Goal: Task Accomplishment & Management: Manage account settings

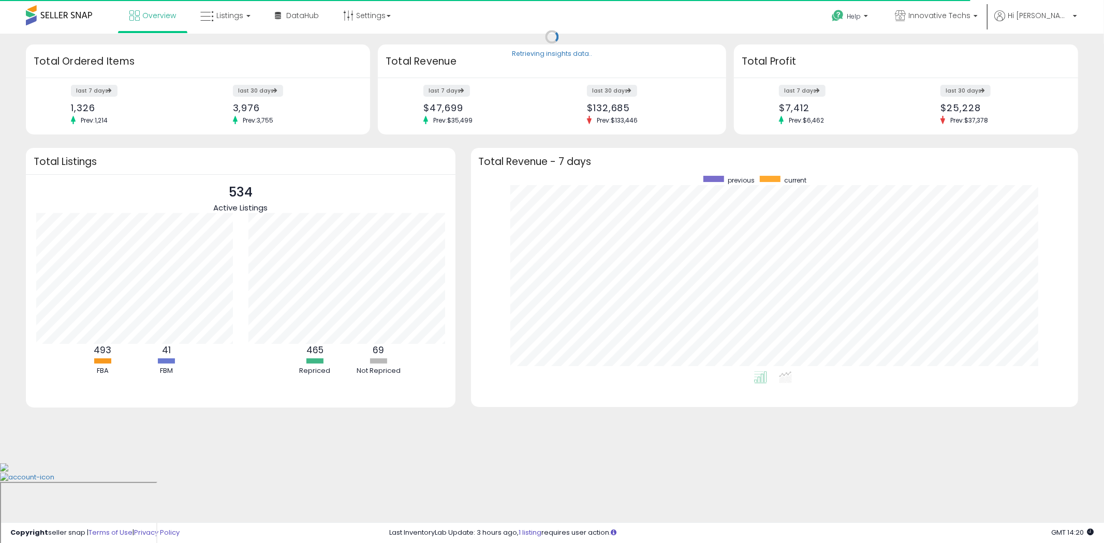
scroll to position [195, 587]
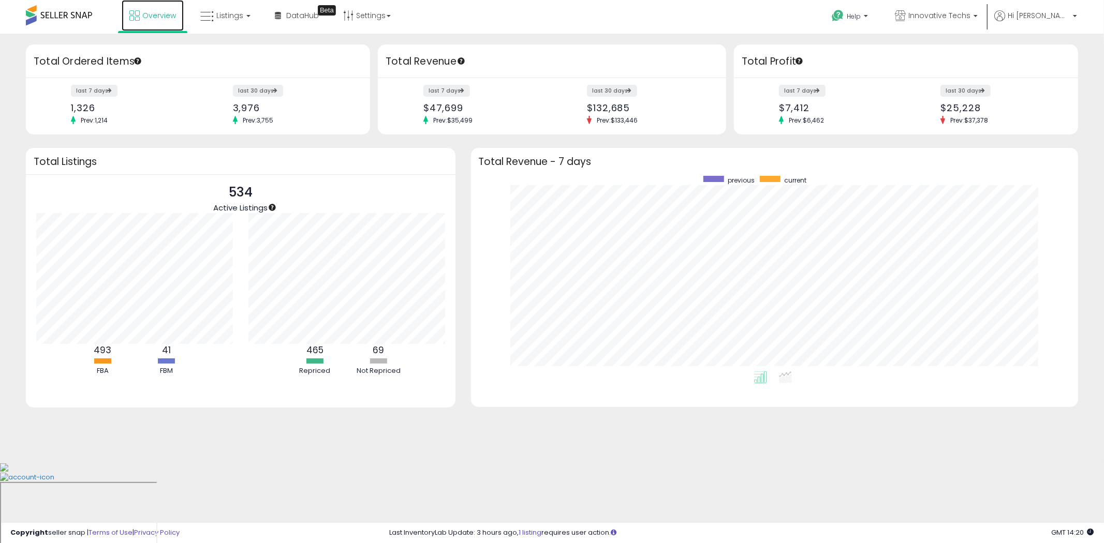
click at [159, 18] on span "Overview" at bounding box center [159, 15] width 34 height 10
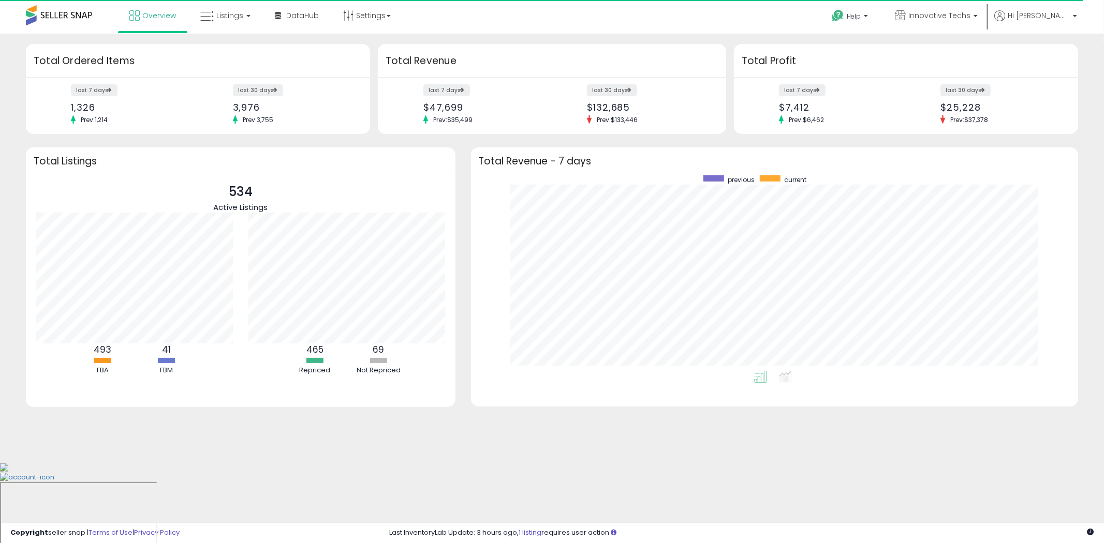
scroll to position [195, 587]
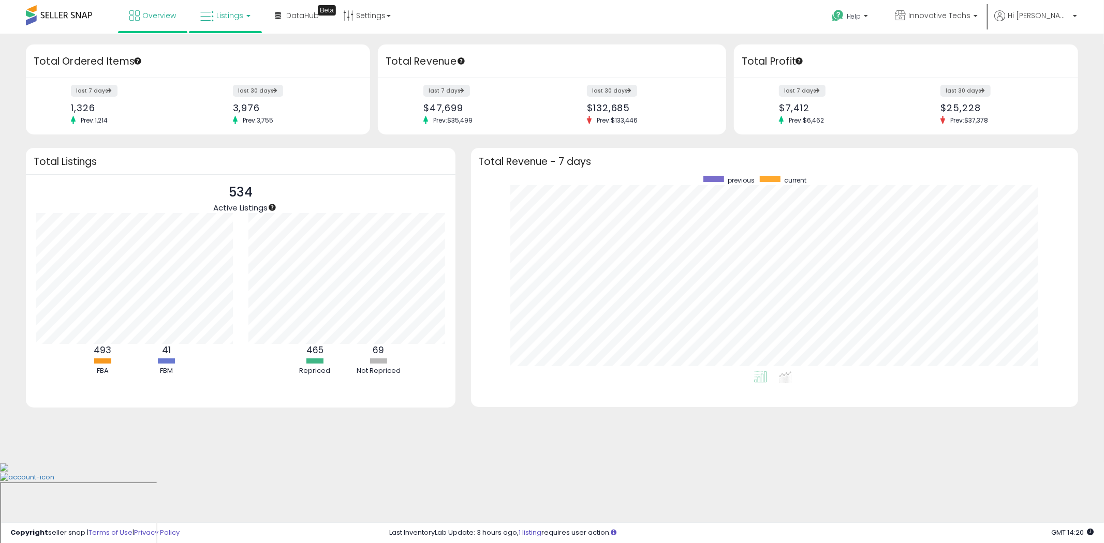
click at [228, 18] on span "Listings" at bounding box center [229, 15] width 27 height 10
click at [220, 43] on link at bounding box center [232, 53] width 71 height 21
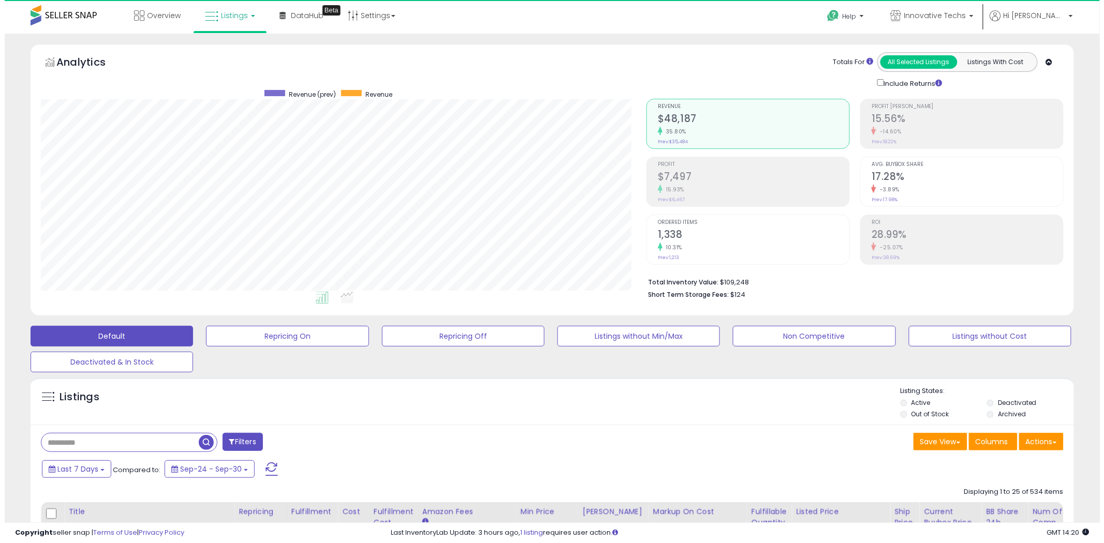
scroll to position [212, 606]
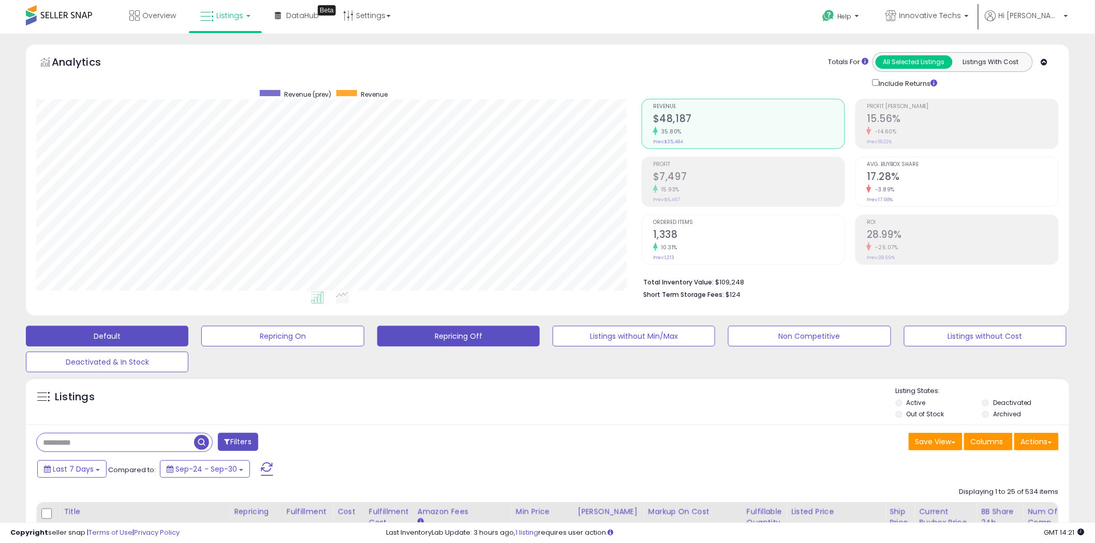
click at [458, 334] on button "Repricing Off" at bounding box center [458, 336] width 163 height 21
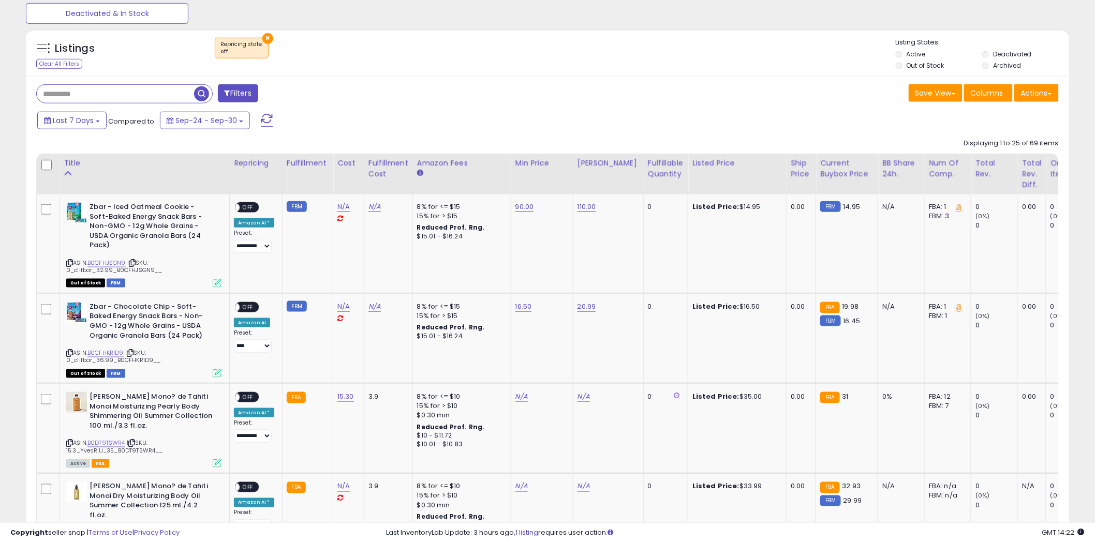
scroll to position [172, 0]
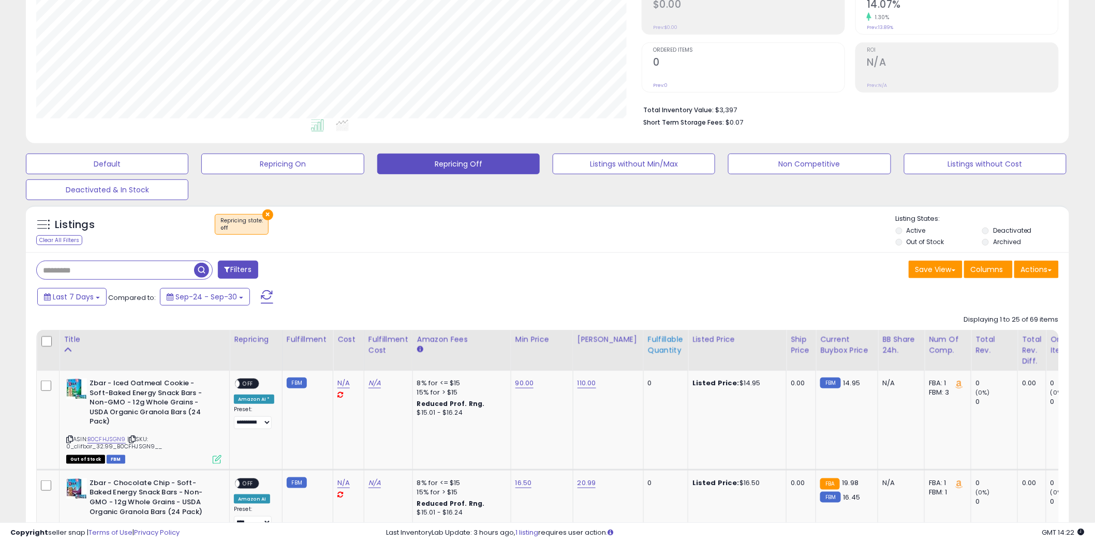
click at [648, 348] on div "Fulfillable Quantity" at bounding box center [666, 345] width 36 height 22
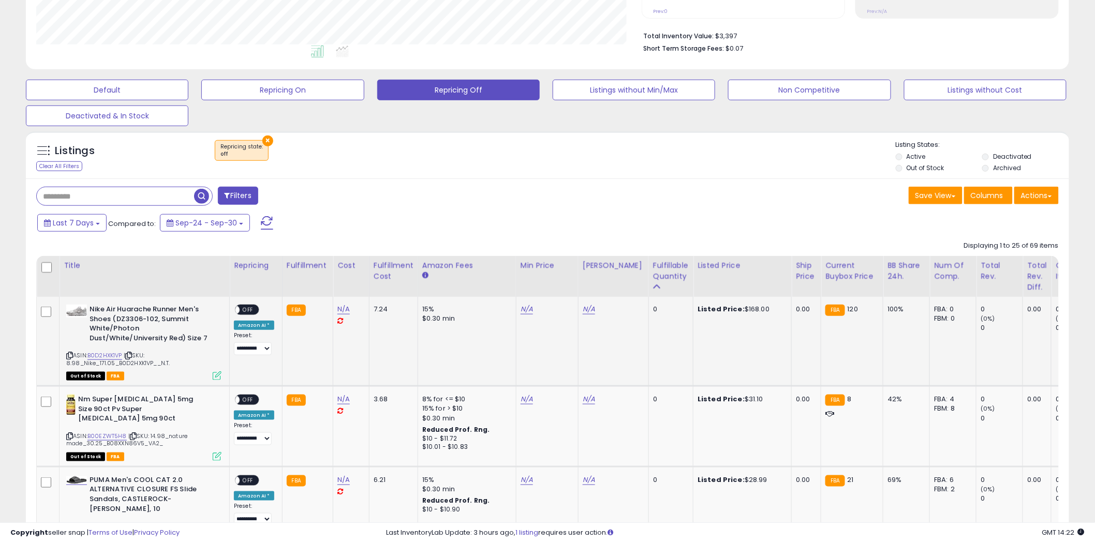
scroll to position [402, 0]
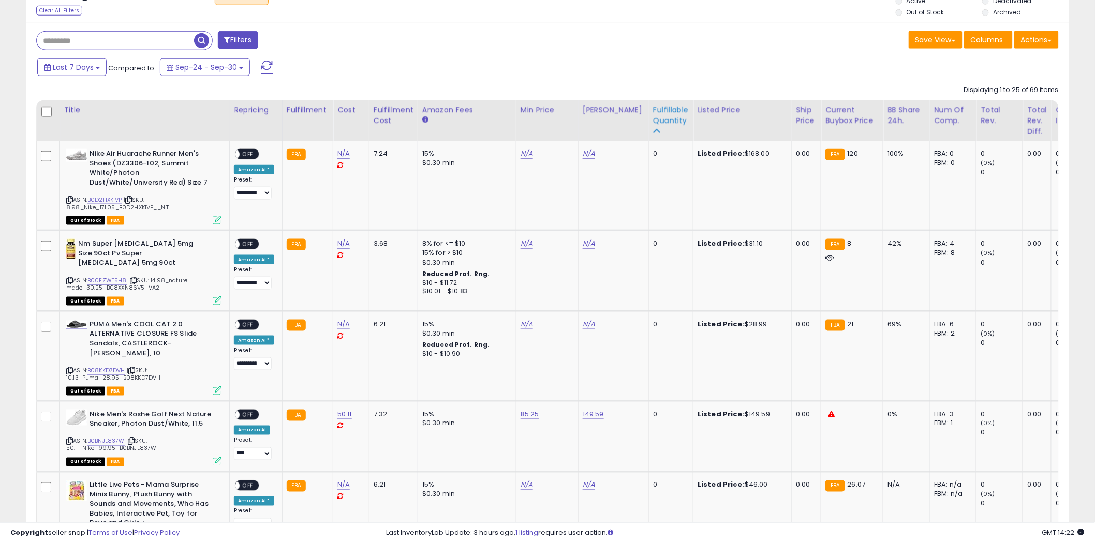
click at [654, 126] on div "Fulfillable Quantity" at bounding box center [671, 116] width 36 height 22
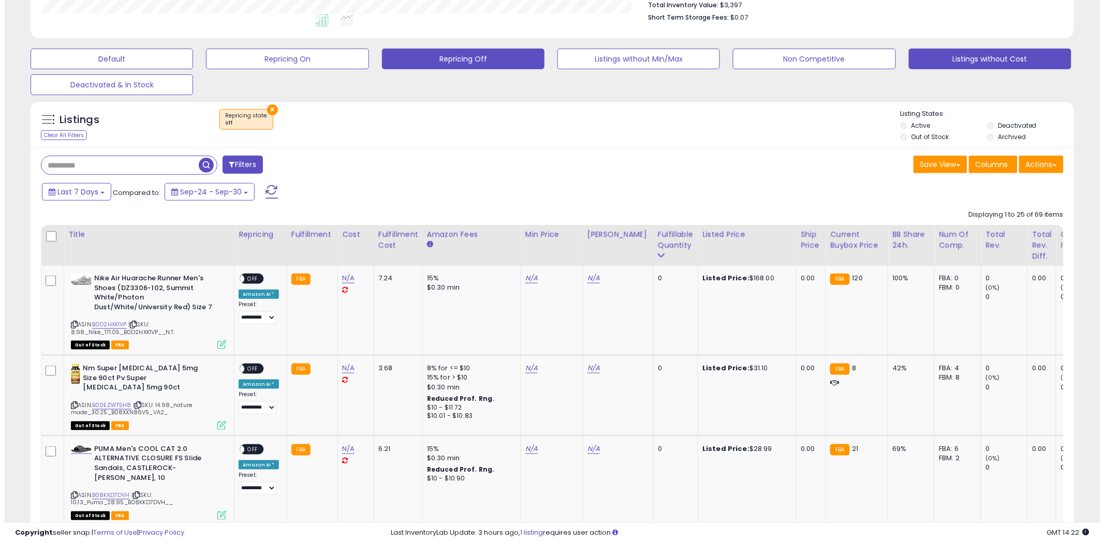
scroll to position [230, 0]
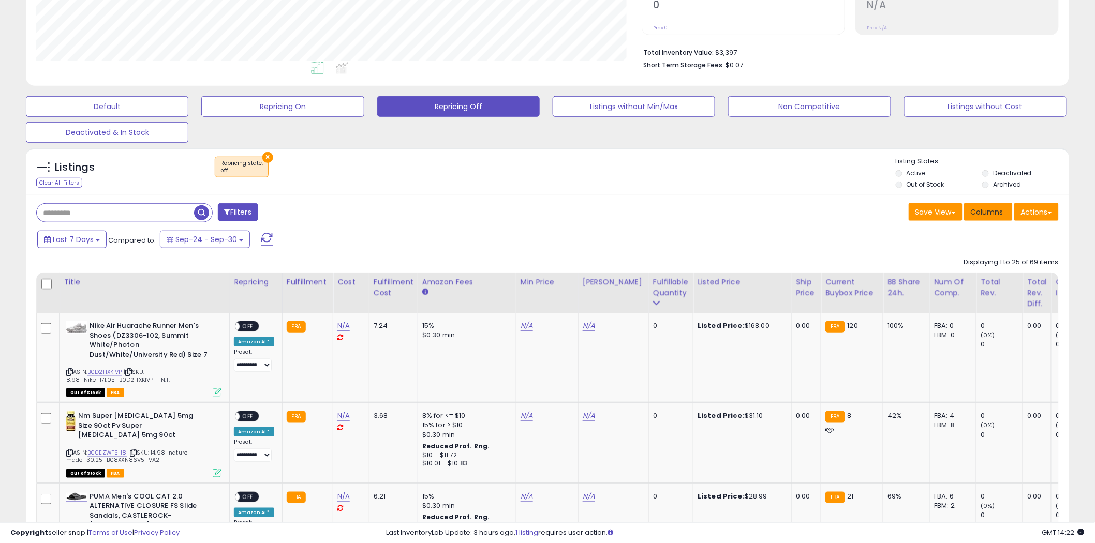
click at [974, 212] on span "Columns" at bounding box center [987, 212] width 33 height 10
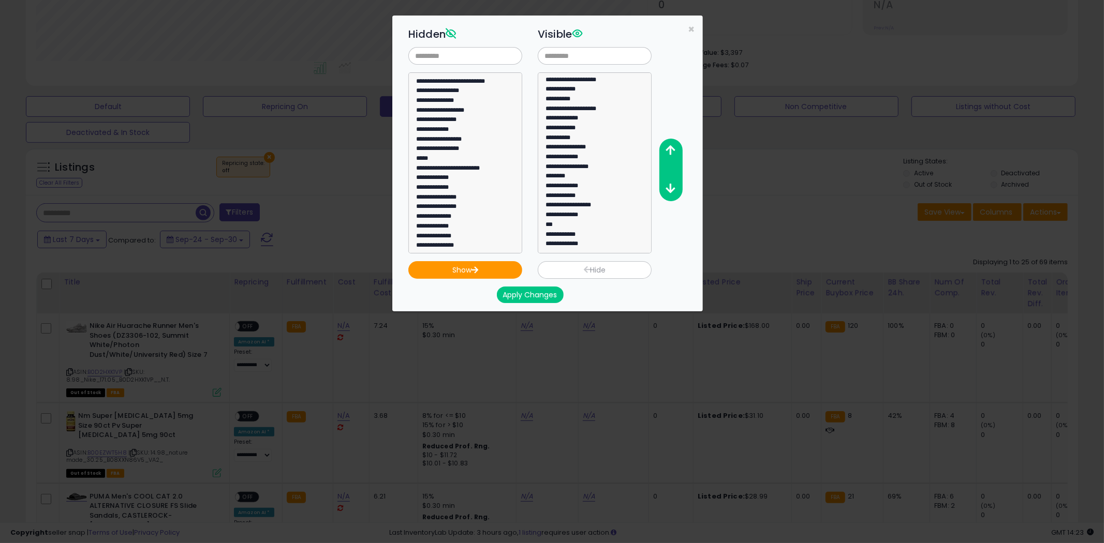
scroll to position [287, 0]
select select "**********"
click at [452, 210] on option "**********" at bounding box center [461, 209] width 92 height 10
click at [508, 267] on button "Show" at bounding box center [465, 270] width 114 height 18
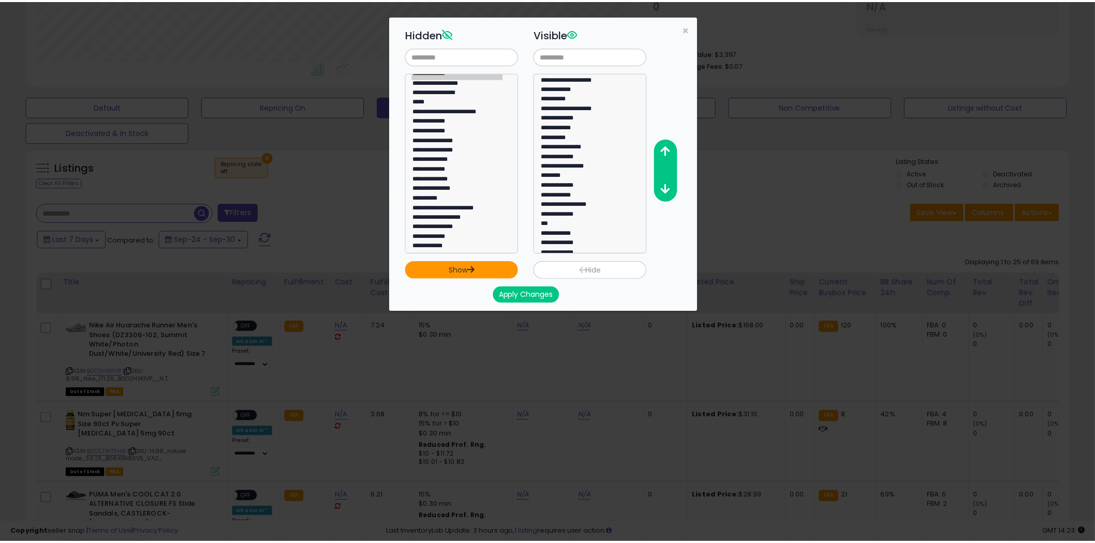
scroll to position [85, 0]
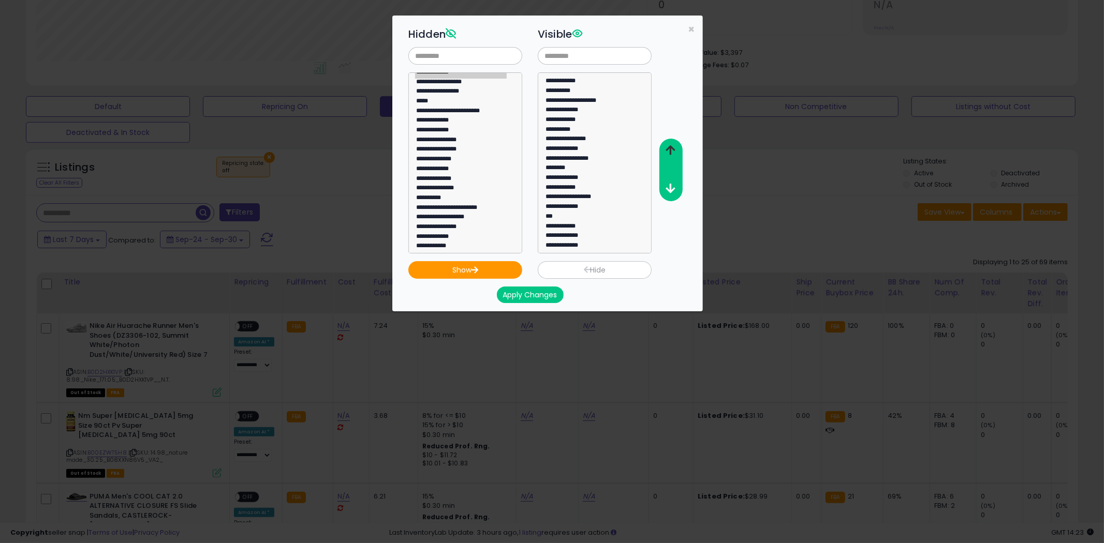
click at [668, 146] on icon "button" at bounding box center [670, 150] width 9 height 11
click at [670, 145] on icon "button" at bounding box center [670, 150] width 9 height 11
select select "**********"
click at [578, 246] on option "**********" at bounding box center [590, 247] width 92 height 10
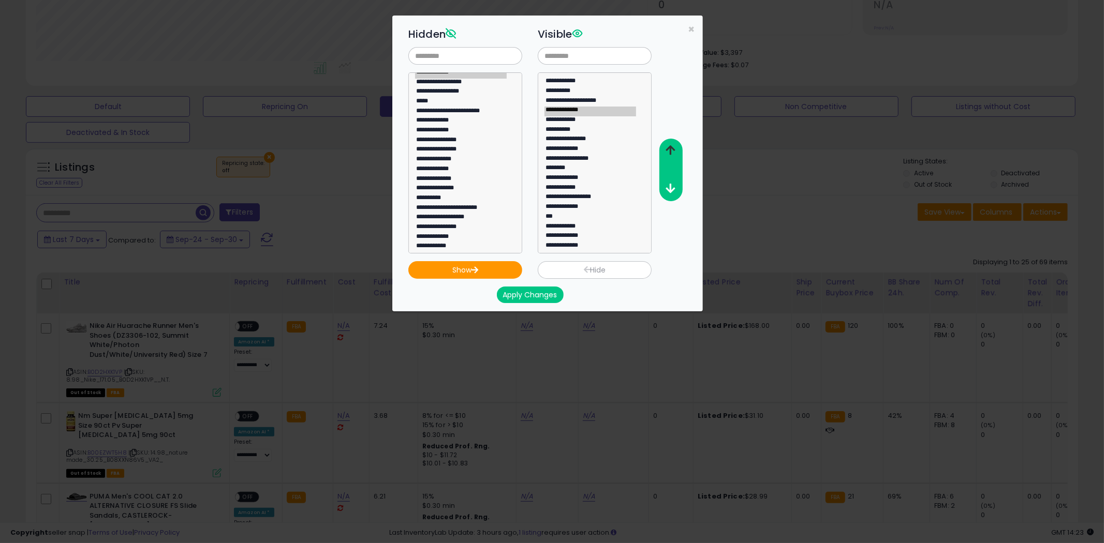
click at [670, 145] on icon "button" at bounding box center [670, 150] width 9 height 11
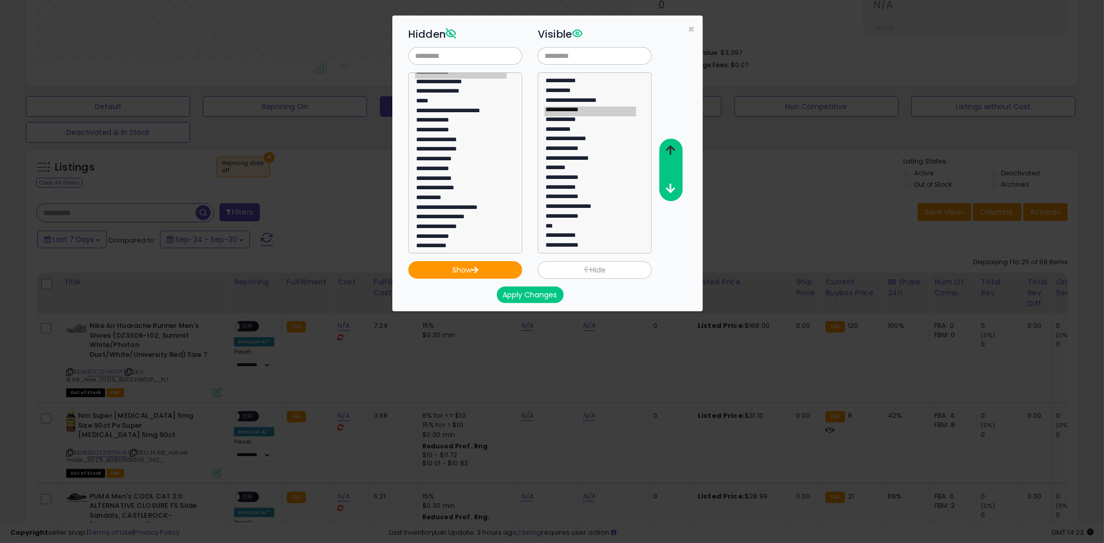
click at [670, 145] on icon "button" at bounding box center [670, 150] width 9 height 11
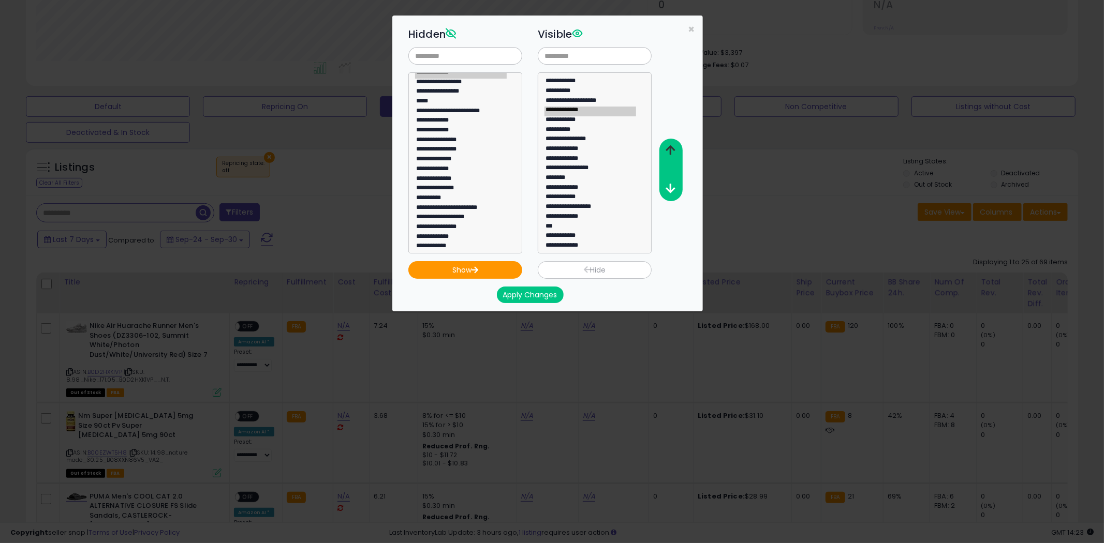
click at [670, 145] on icon "button" at bounding box center [670, 150] width 9 height 11
click at [546, 296] on button "Apply Changes" at bounding box center [530, 295] width 67 height 17
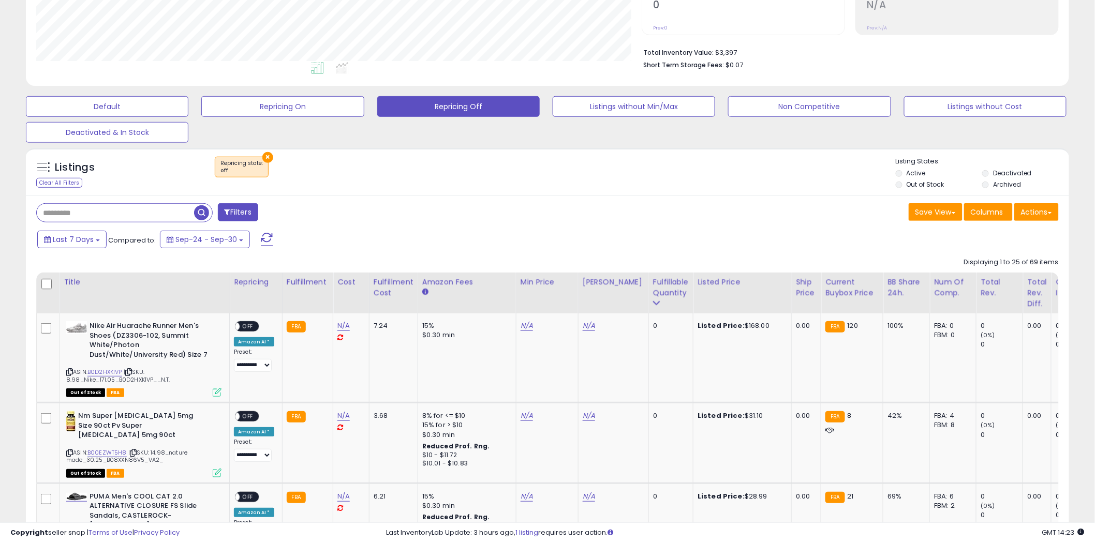
scroll to position [517360, 516966]
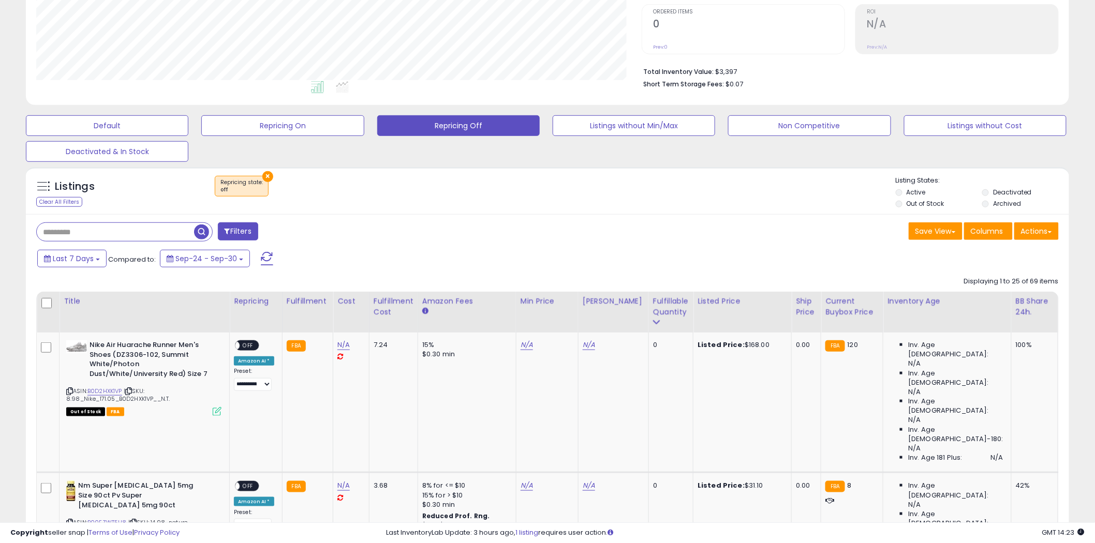
scroll to position [215, 0]
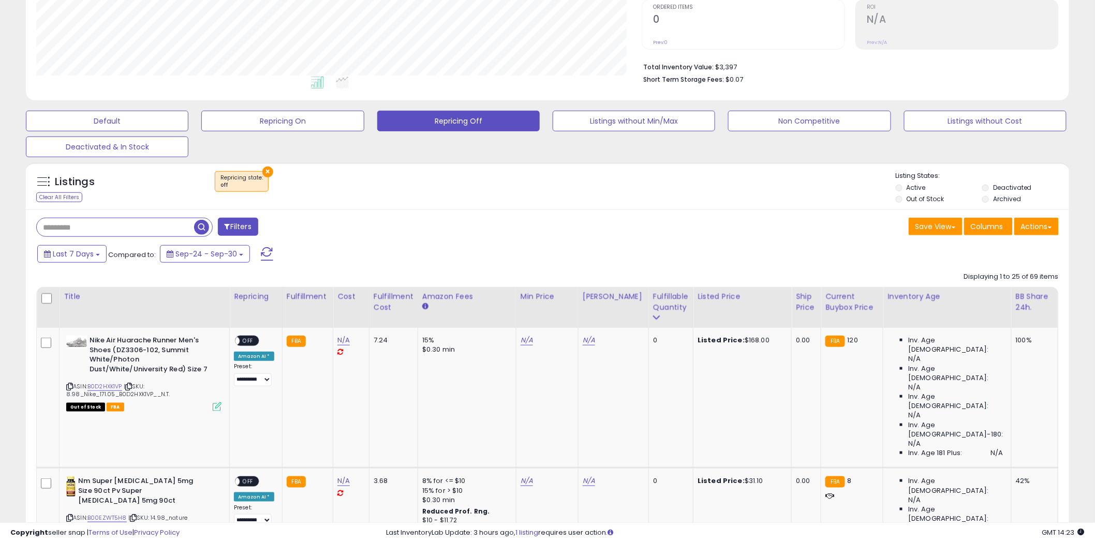
click at [938, 304] on th "Inventory Age" at bounding box center [947, 307] width 128 height 41
click at [898, 299] on div "Inventory Age" at bounding box center [947, 296] width 119 height 11
click at [660, 307] on div "Fulfillable Quantity" at bounding box center [671, 302] width 36 height 22
click at [653, 318] on div "Fulfillable Quantity" at bounding box center [671, 307] width 36 height 33
click at [653, 314] on icon at bounding box center [656, 317] width 7 height 7
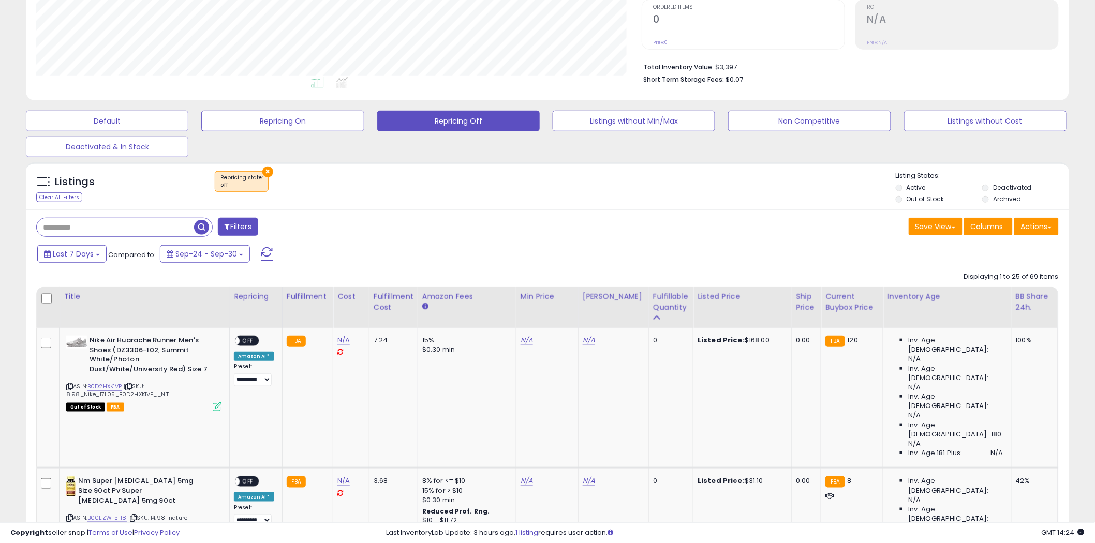
click at [48, 180] on span at bounding box center [43, 181] width 13 height 13
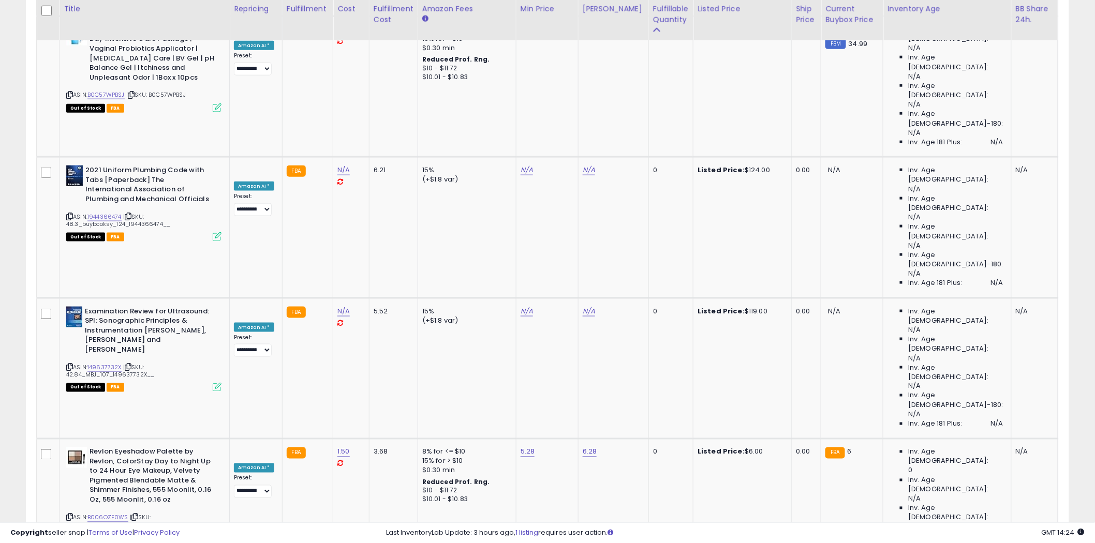
scroll to position [2247, 0]
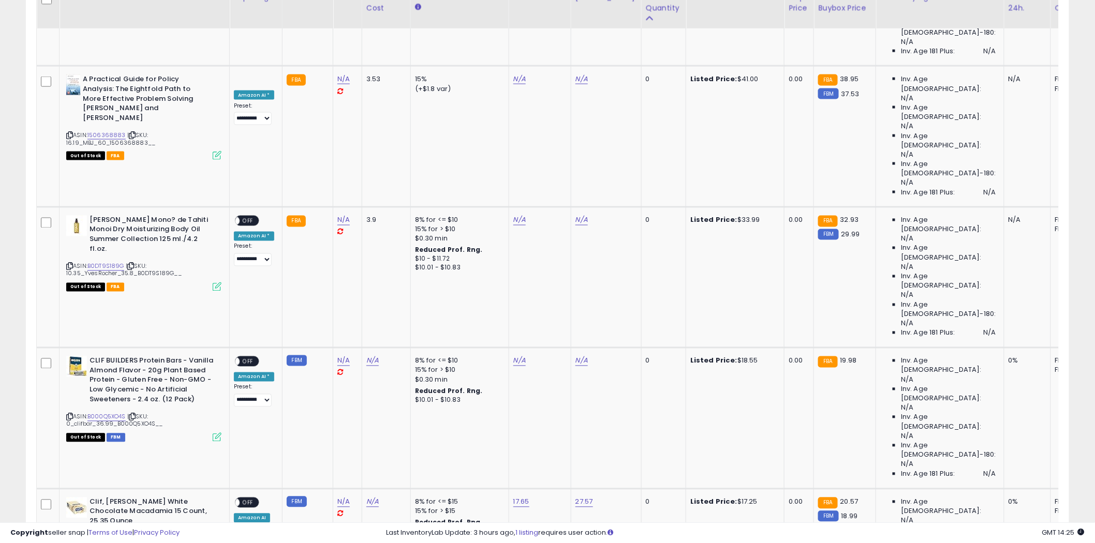
scroll to position [157, 0]
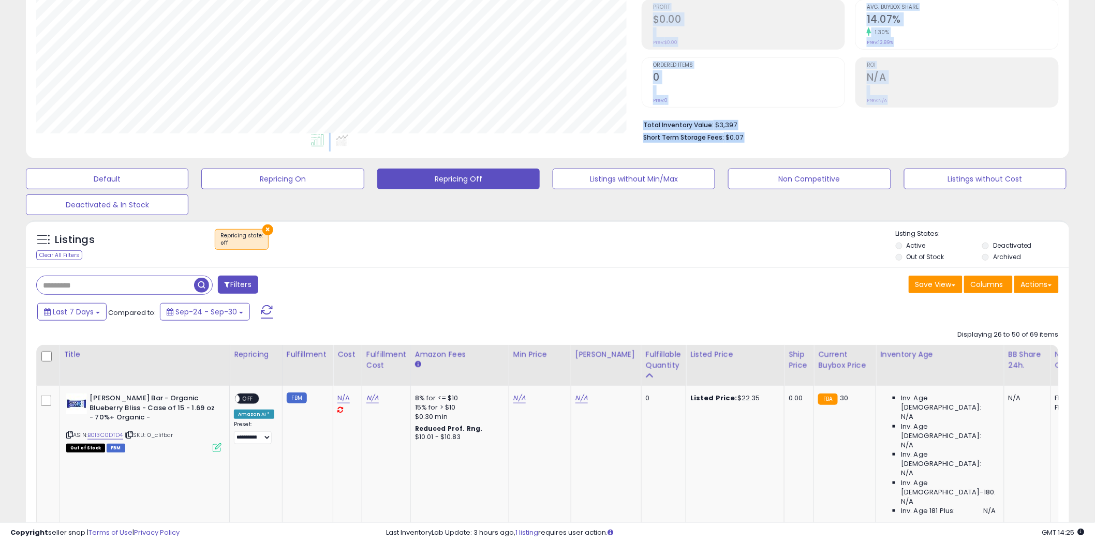
drag, startPoint x: 294, startPoint y: 161, endPoint x: 292, endPoint y: 167, distance: 5.9
drag, startPoint x: 294, startPoint y: 176, endPoint x: 302, endPoint y: 203, distance: 28.2
click at [293, 176] on button "Repricing On" at bounding box center [282, 179] width 163 height 21
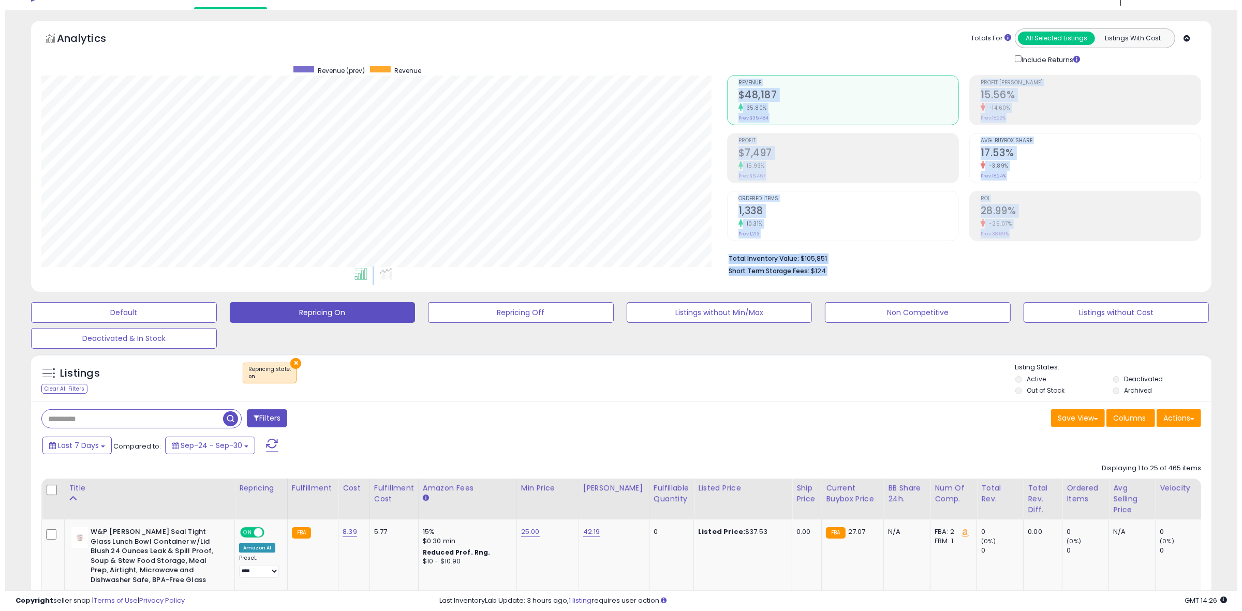
scroll to position [13, 0]
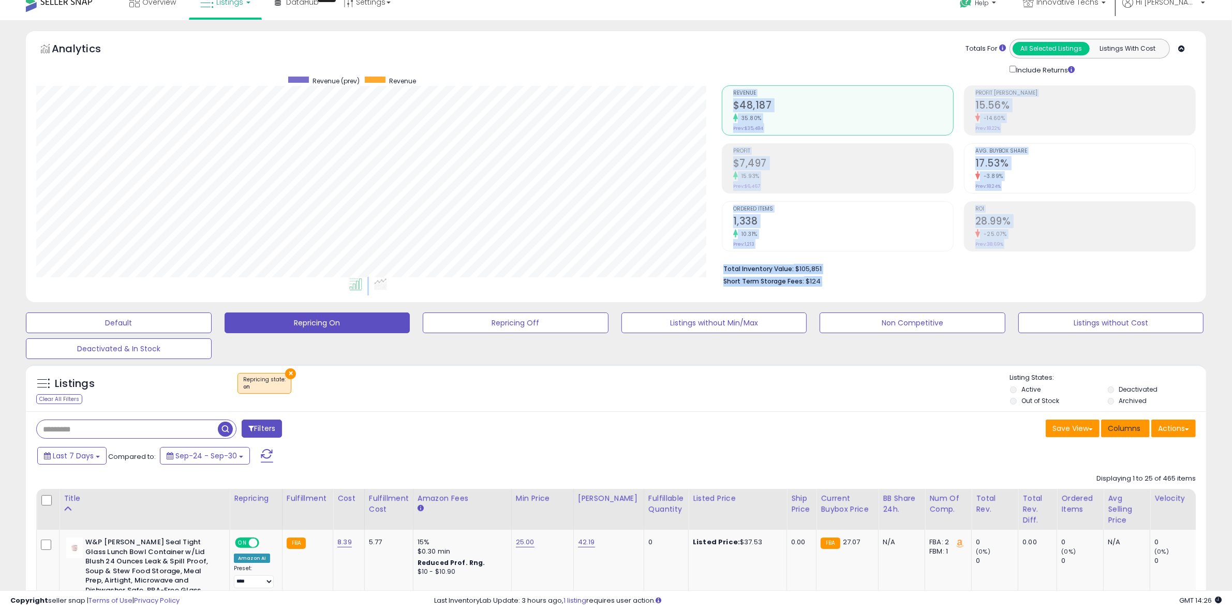
click at [1103, 434] on span "Columns" at bounding box center [1124, 428] width 33 height 10
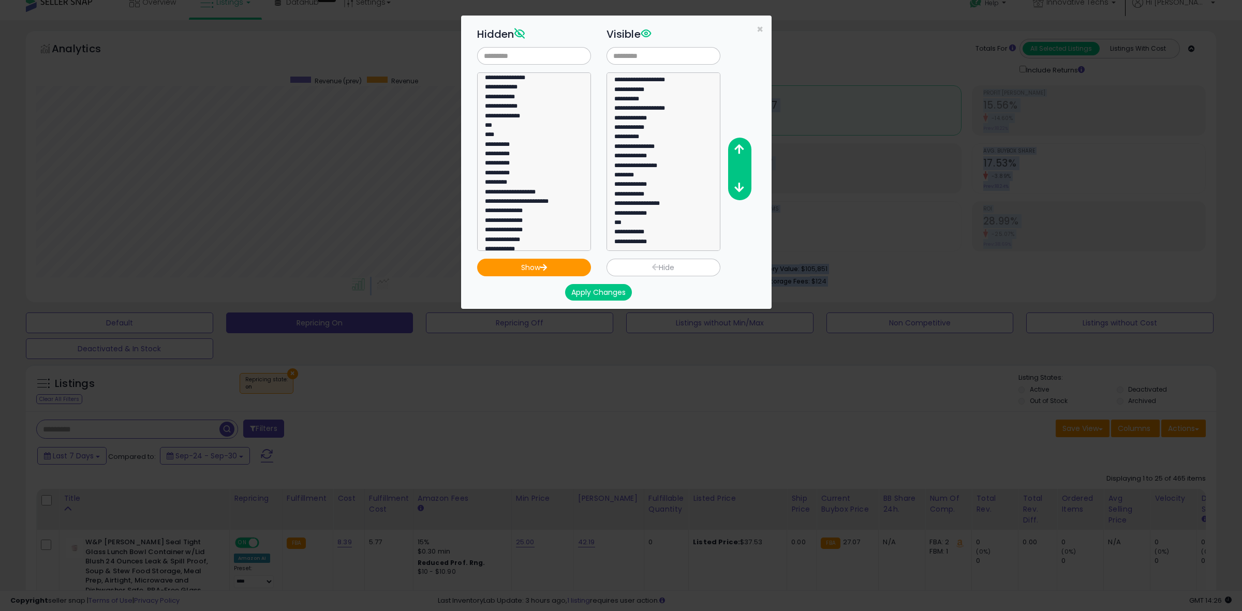
scroll to position [259, 0]
select select "**********"
click at [513, 234] on option "**********" at bounding box center [529, 230] width 91 height 9
click at [526, 264] on button "Show" at bounding box center [534, 268] width 114 height 18
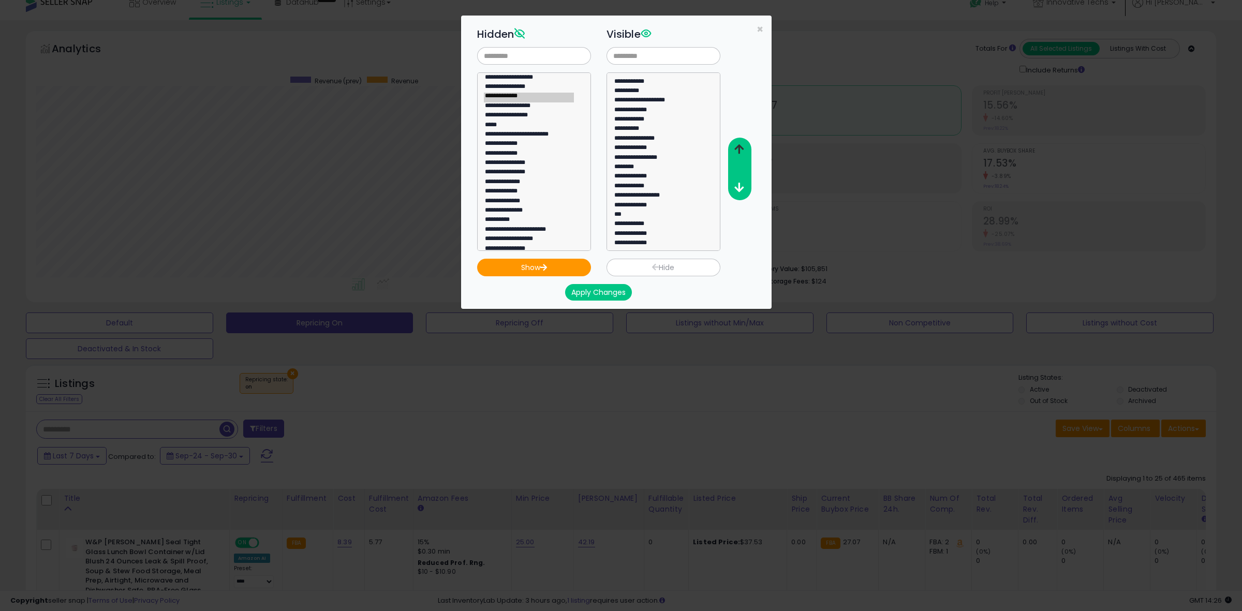
drag, startPoint x: 743, startPoint y: 133, endPoint x: 743, endPoint y: 146, distance: 12.9
click at [742, 137] on div "**********" at bounding box center [624, 137] width 311 height 227
click at [740, 146] on icon "button" at bounding box center [738, 149] width 9 height 11
select select "**********"
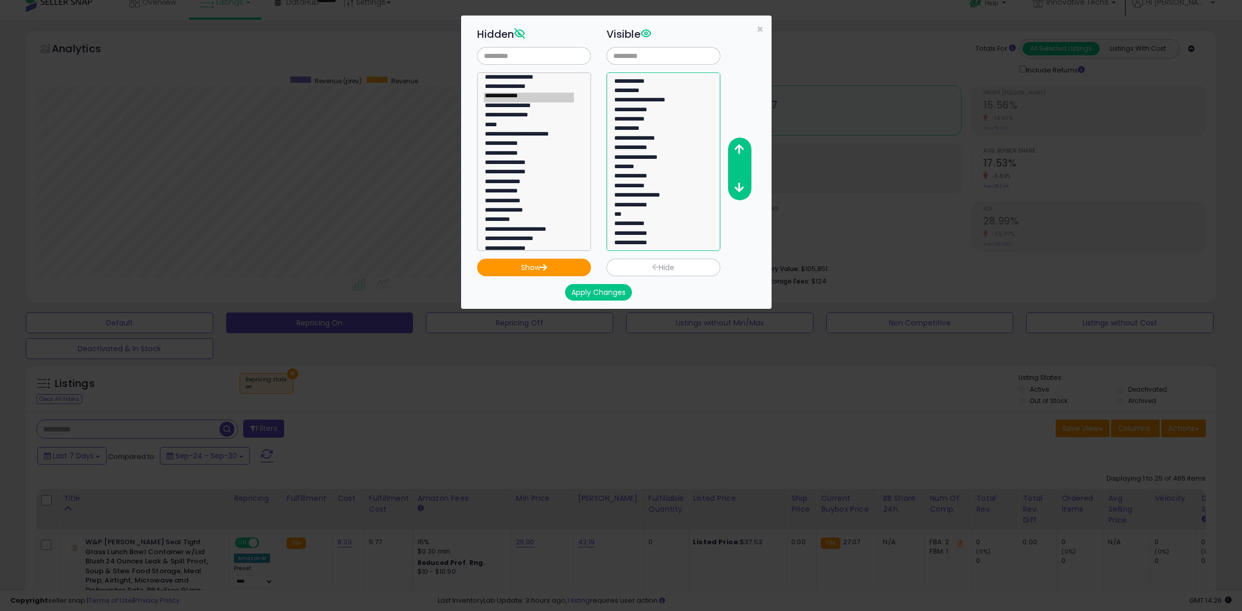
click at [650, 244] on option "**********" at bounding box center [658, 244] width 91 height 9
click at [738, 149] on icon "button" at bounding box center [738, 149] width 9 height 11
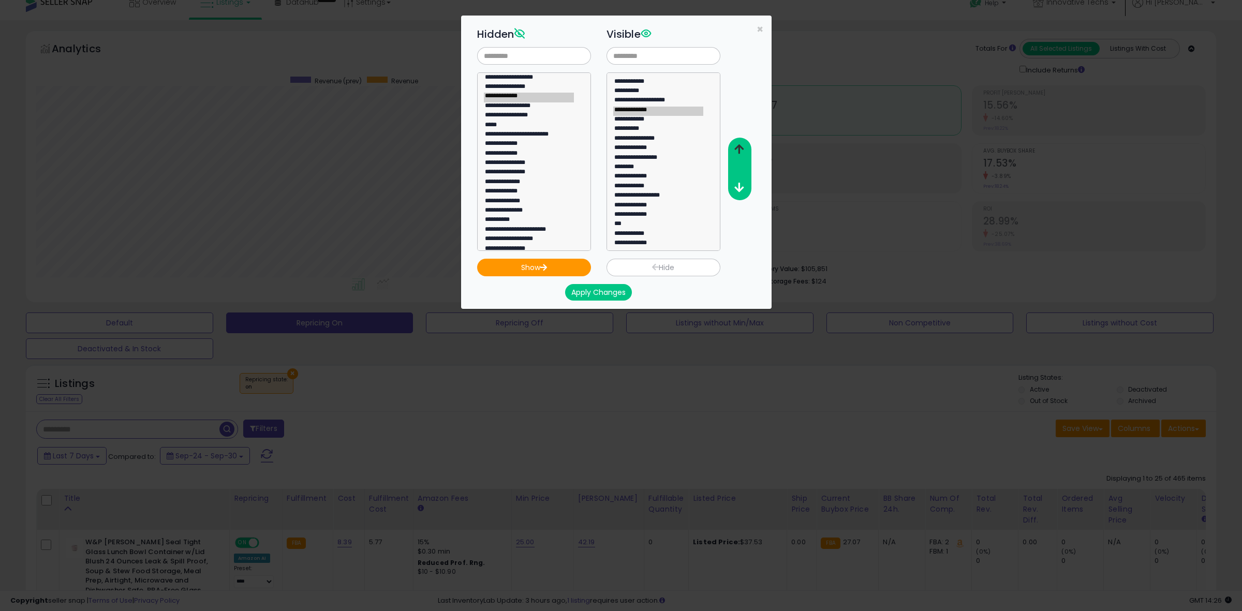
click at [738, 149] on icon "button" at bounding box center [738, 149] width 9 height 11
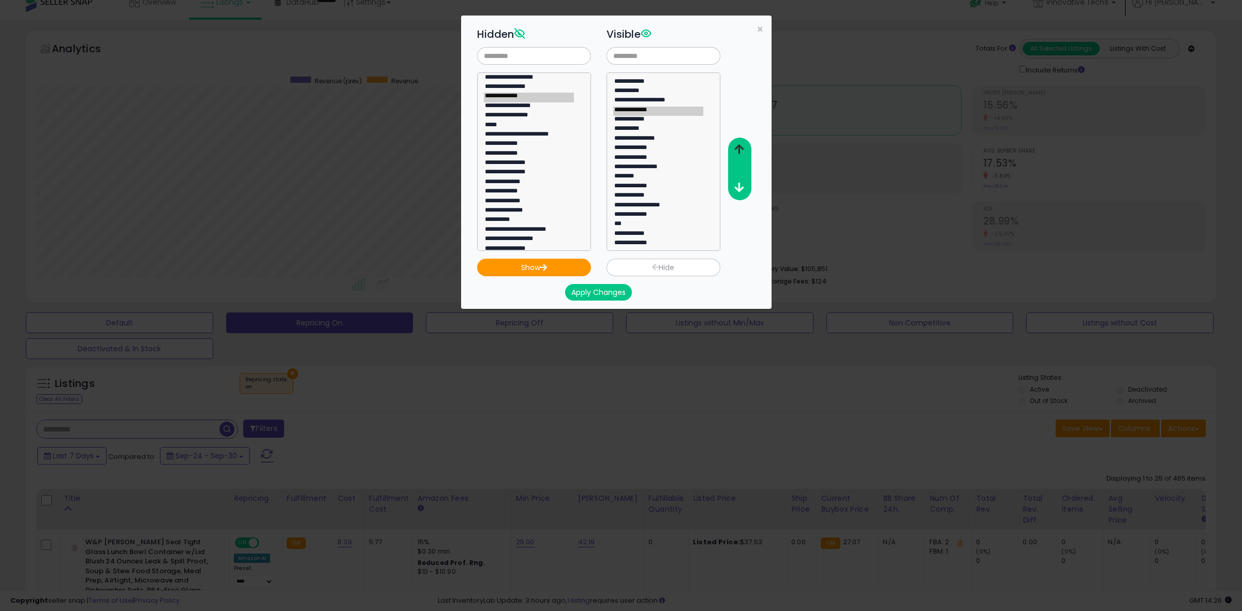
click at [738, 149] on icon "button" at bounding box center [738, 149] width 9 height 11
click at [739, 146] on icon "button" at bounding box center [738, 149] width 9 height 11
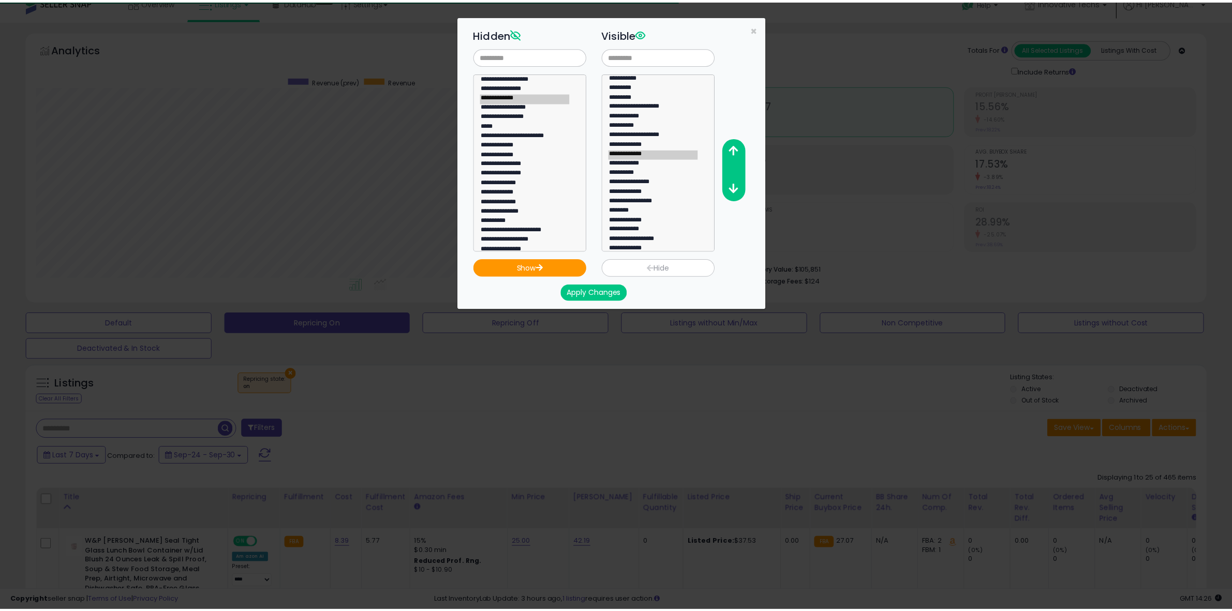
scroll to position [19, 0]
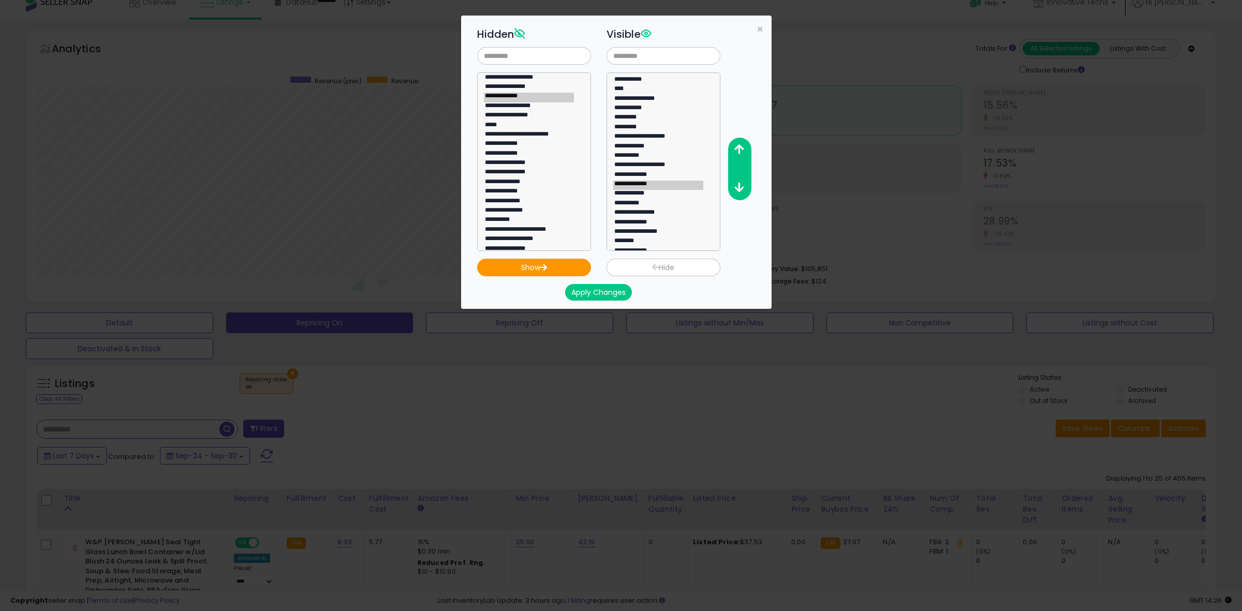
click at [614, 290] on button "Apply Changes" at bounding box center [598, 292] width 67 height 17
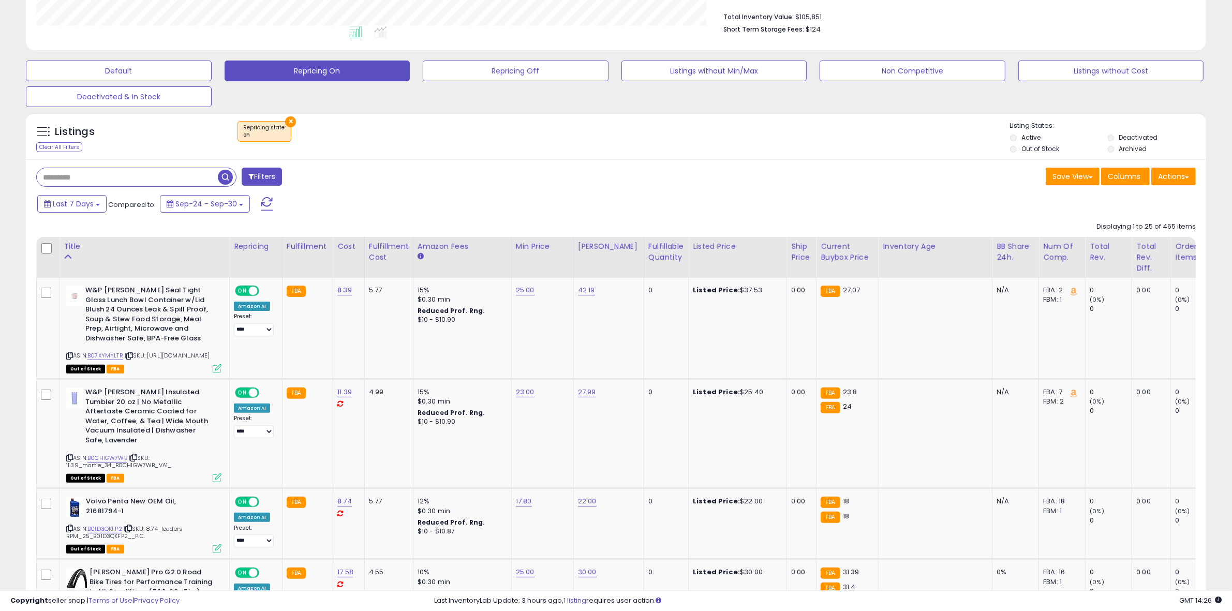
scroll to position [272, 0]
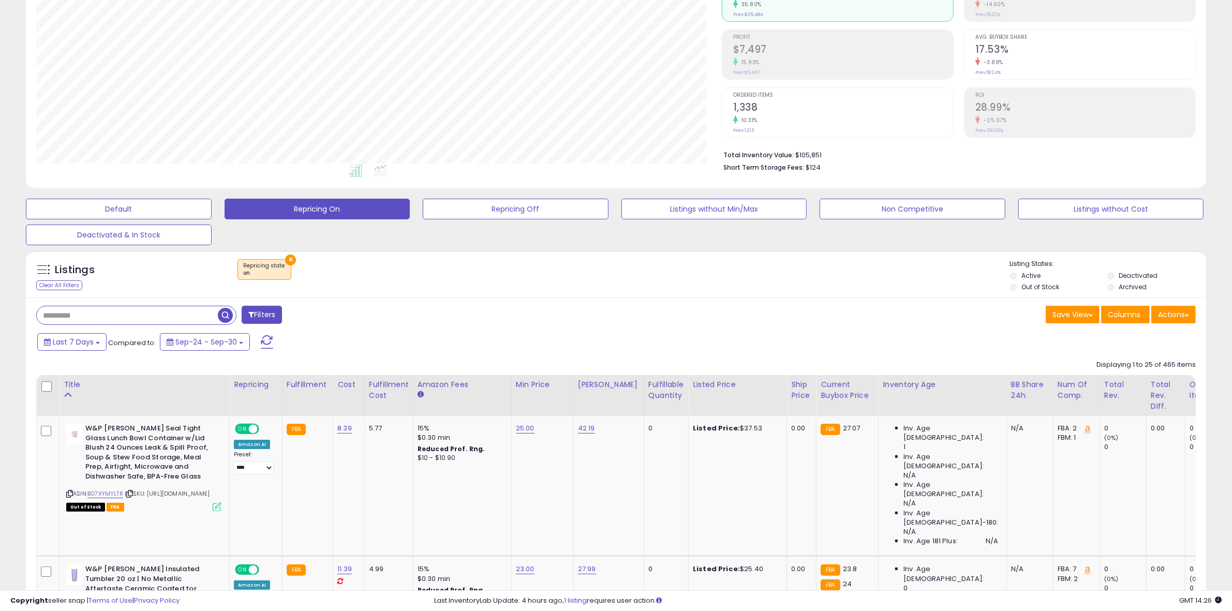
scroll to position [228, 0]
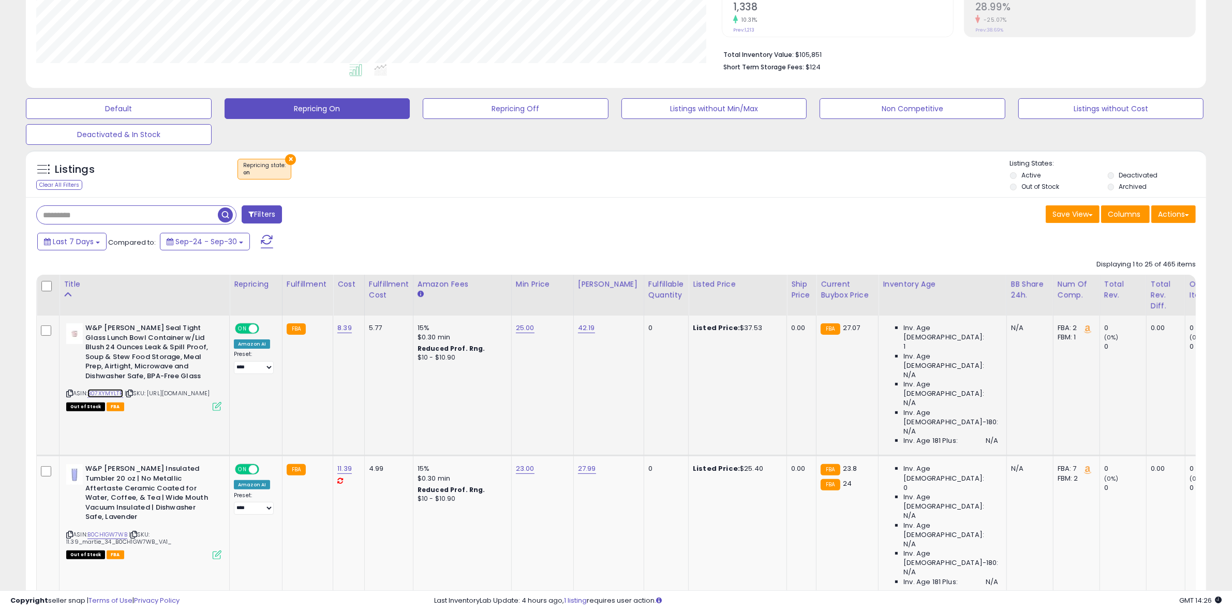
click at [97, 394] on link "B07XYMYLTR" at bounding box center [105, 393] width 36 height 9
click at [107, 531] on link "B0CH1GW7WB" at bounding box center [107, 535] width 40 height 9
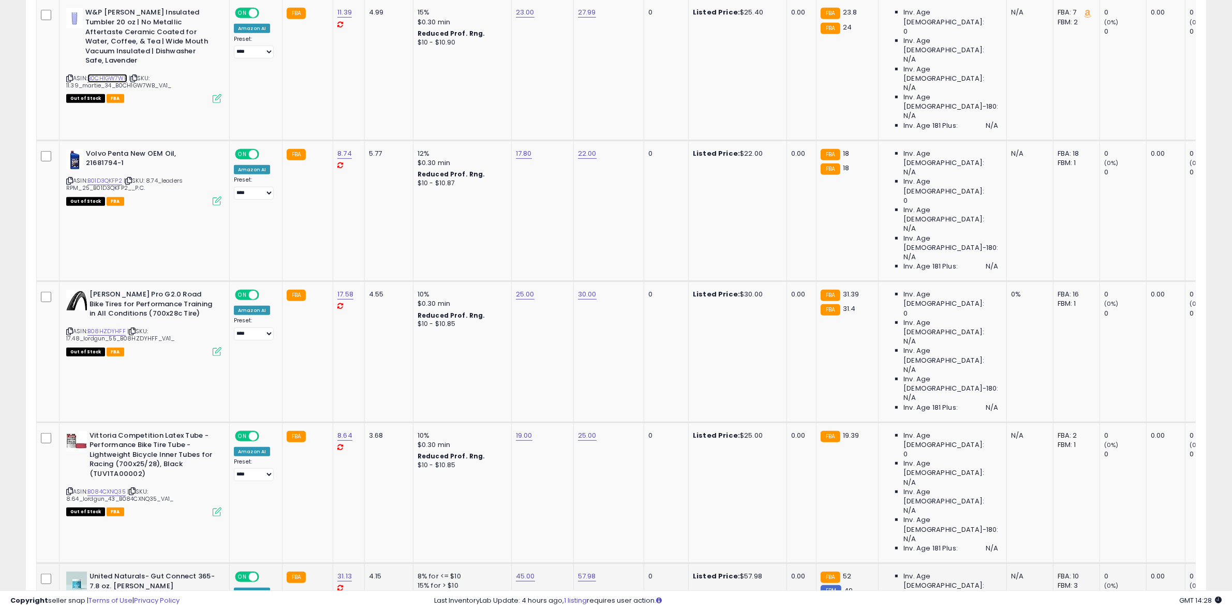
scroll to position [745, 0]
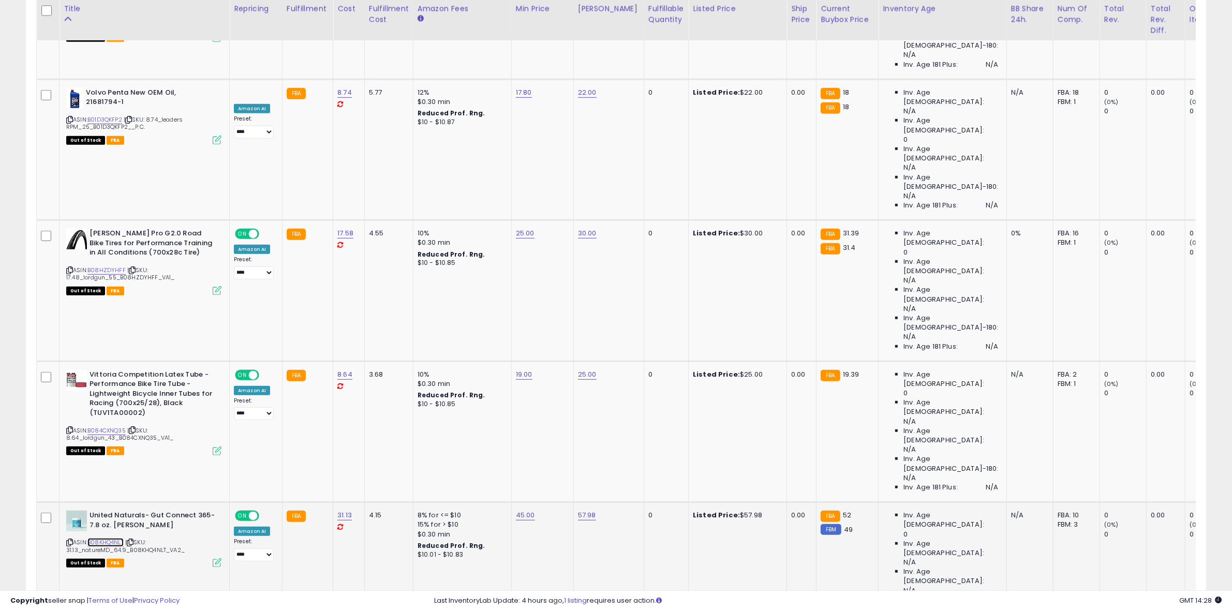
click at [101, 538] on link "B08KHQ4NLT" at bounding box center [105, 542] width 36 height 9
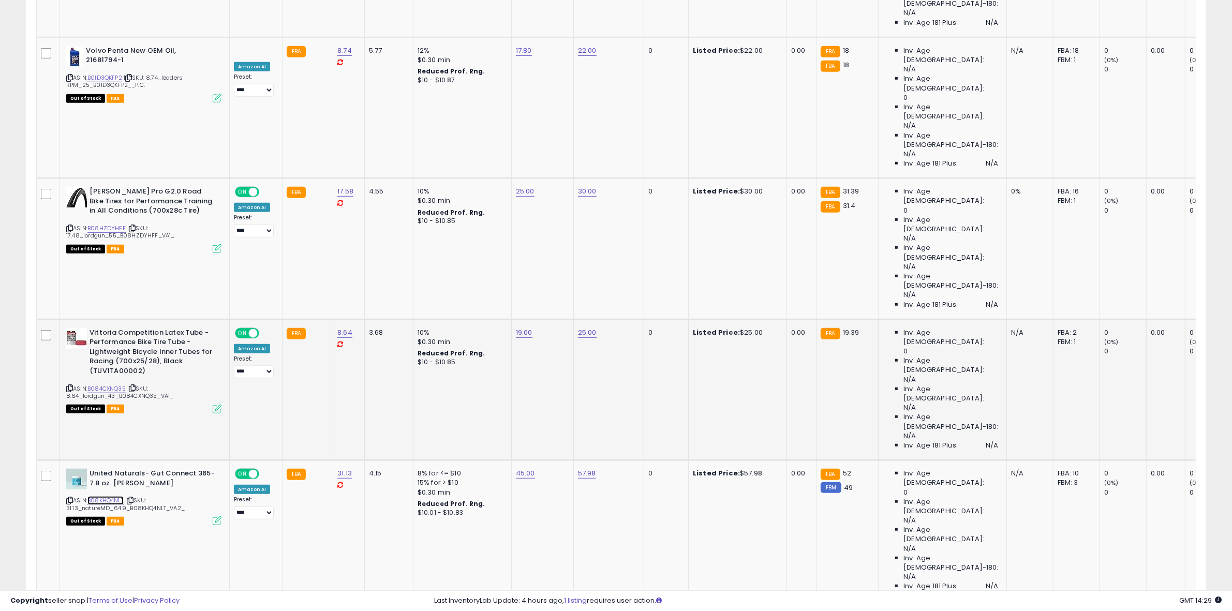
scroll to position [810, 0]
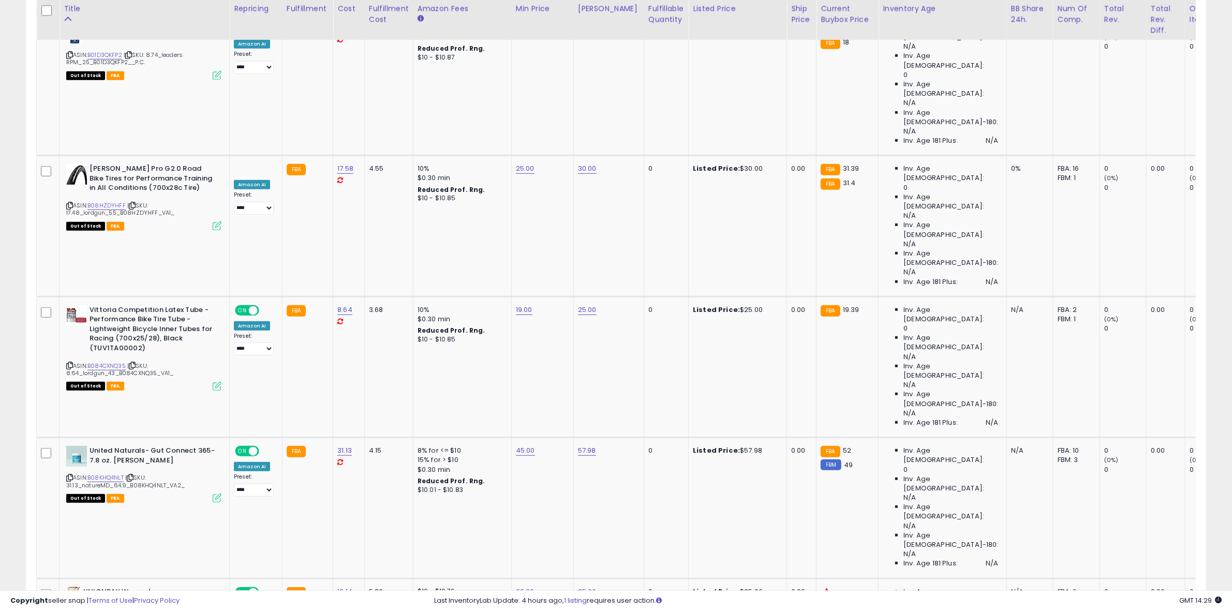
select select "**********"
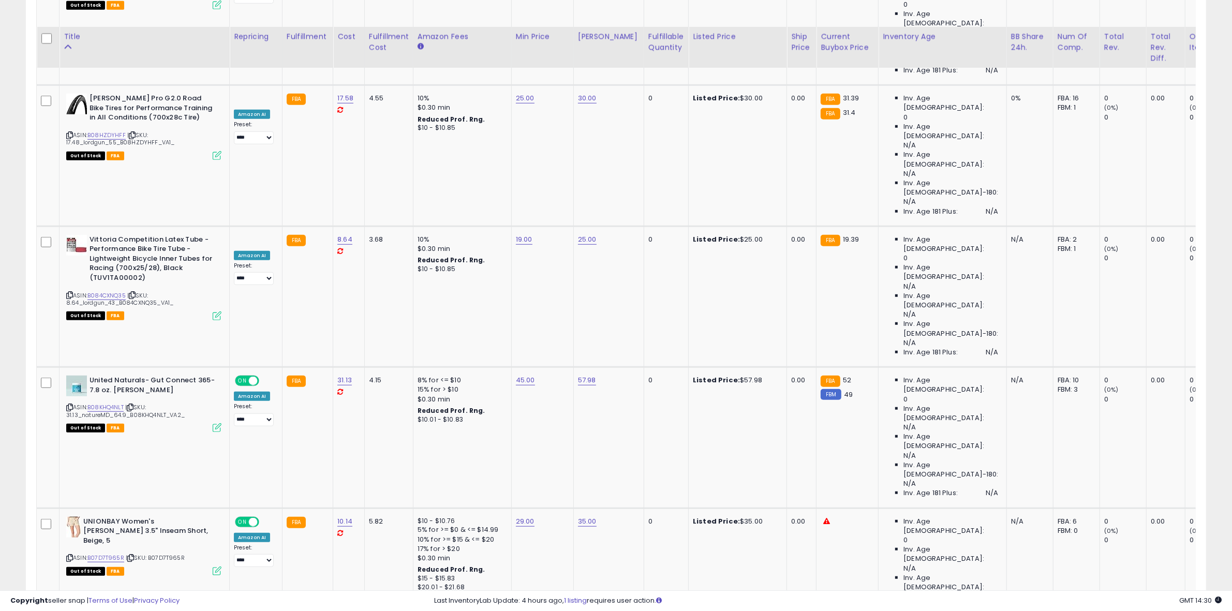
scroll to position [1004, 0]
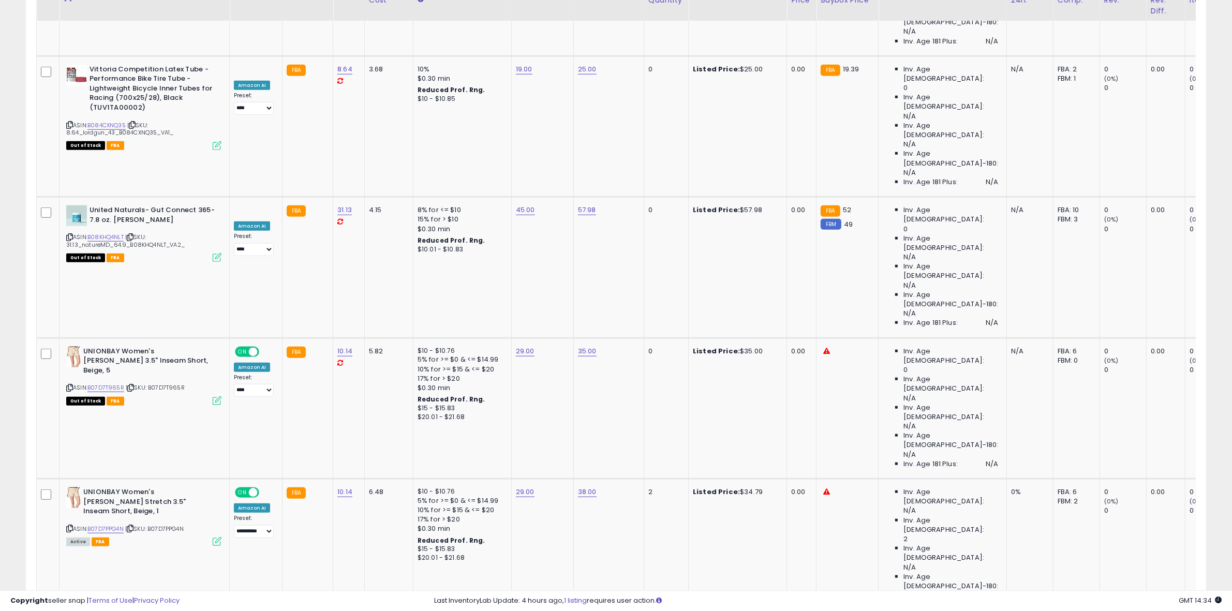
scroll to position [1069, 0]
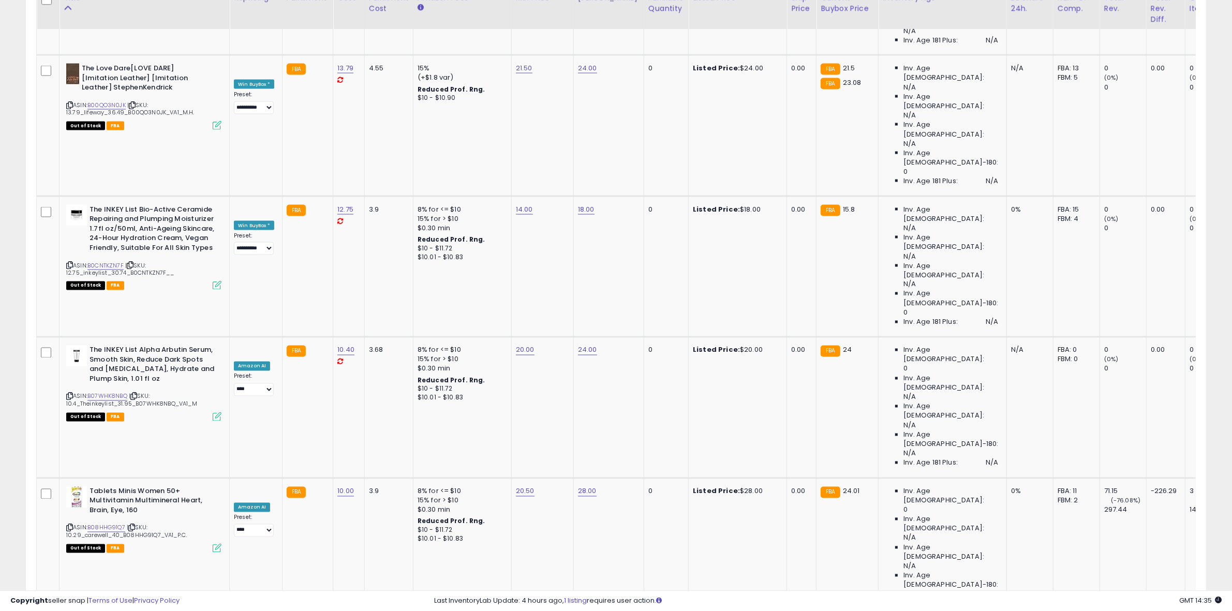
scroll to position [2213, 0]
